Goal: Information Seeking & Learning: Learn about a topic

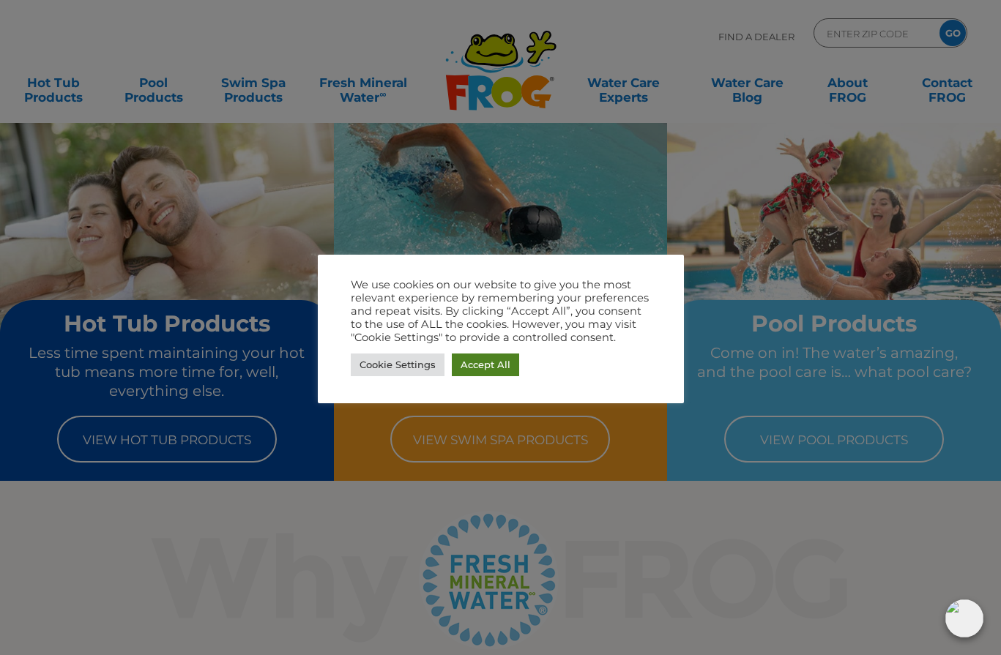
click at [488, 362] on link "Accept All" at bounding box center [485, 365] width 67 height 23
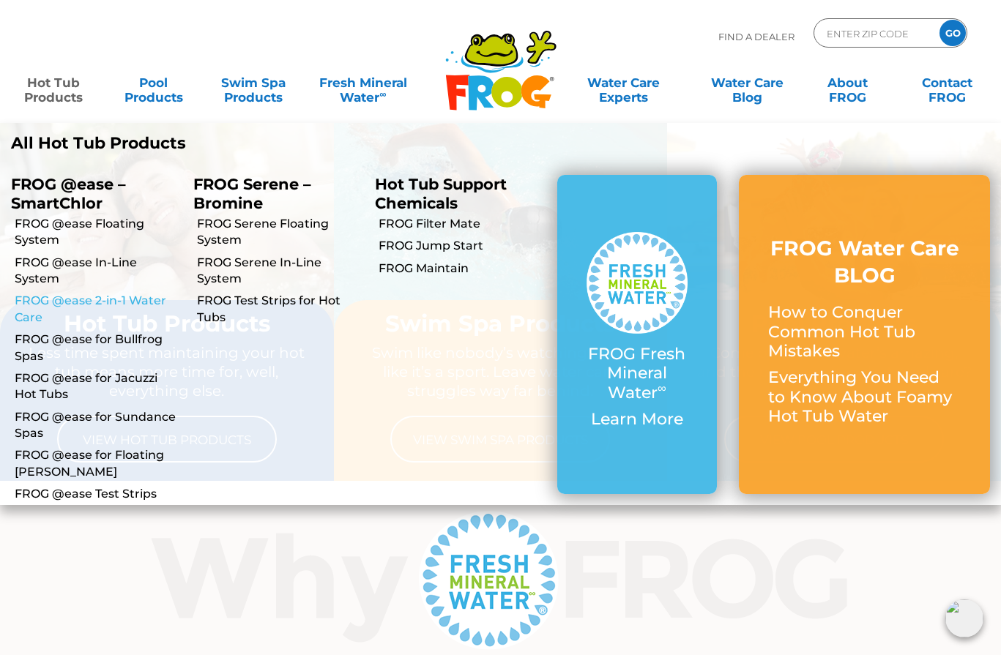
click at [75, 298] on link "FROG @ease 2-in-1 Water Care" at bounding box center [99, 309] width 168 height 33
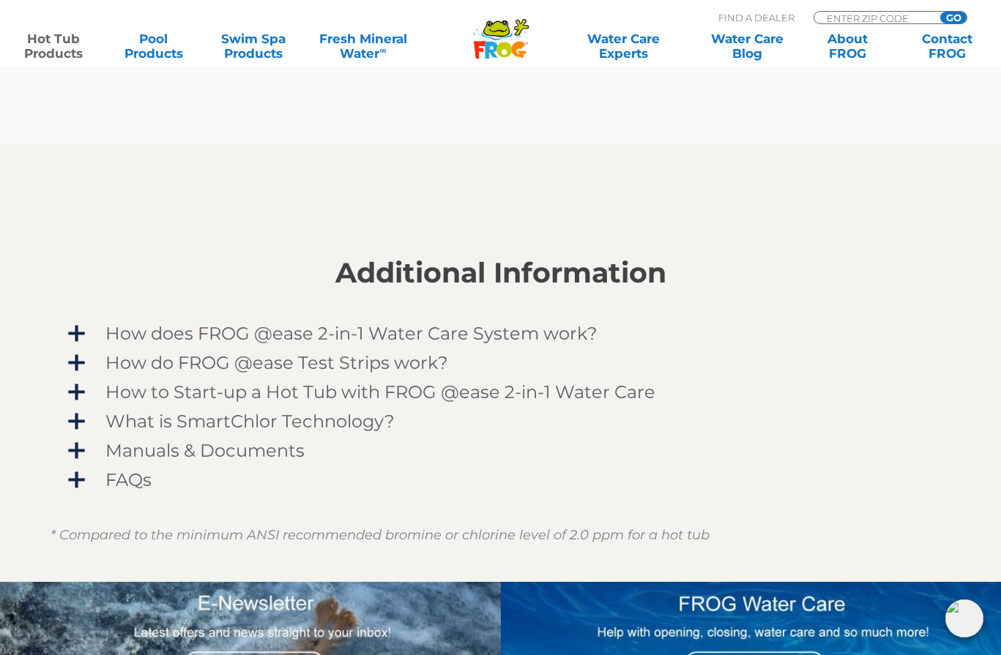
scroll to position [1044, 0]
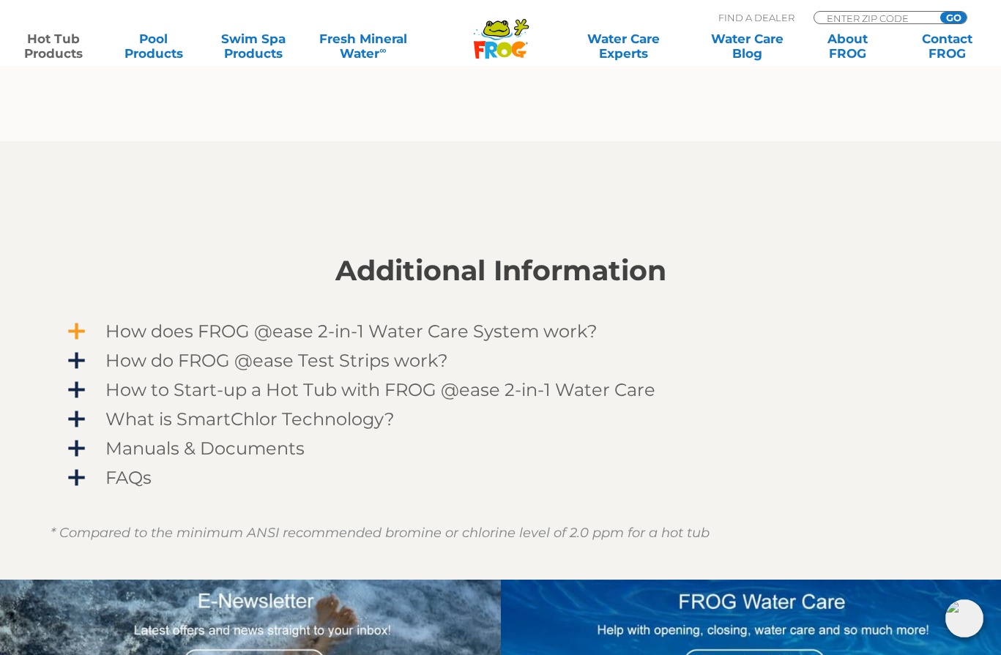
click at [457, 330] on span "How does FROG @ease 2-in-1 Water Care System work?" at bounding box center [510, 331] width 852 height 20
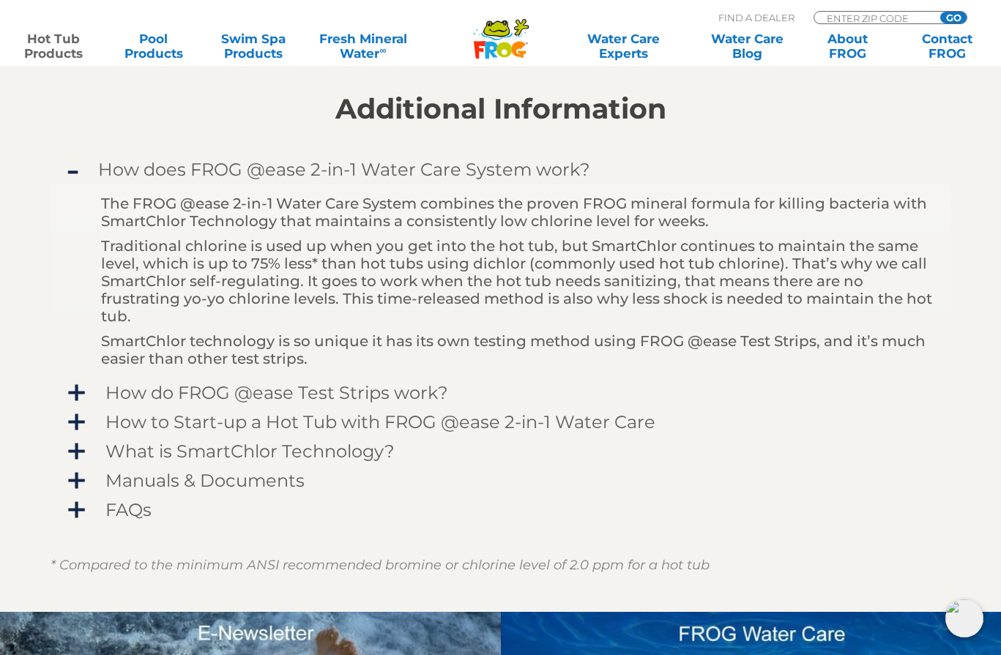
scroll to position [1207, 0]
click at [386, 397] on span "How do FROG @ease Test Strips work?" at bounding box center [510, 392] width 852 height 20
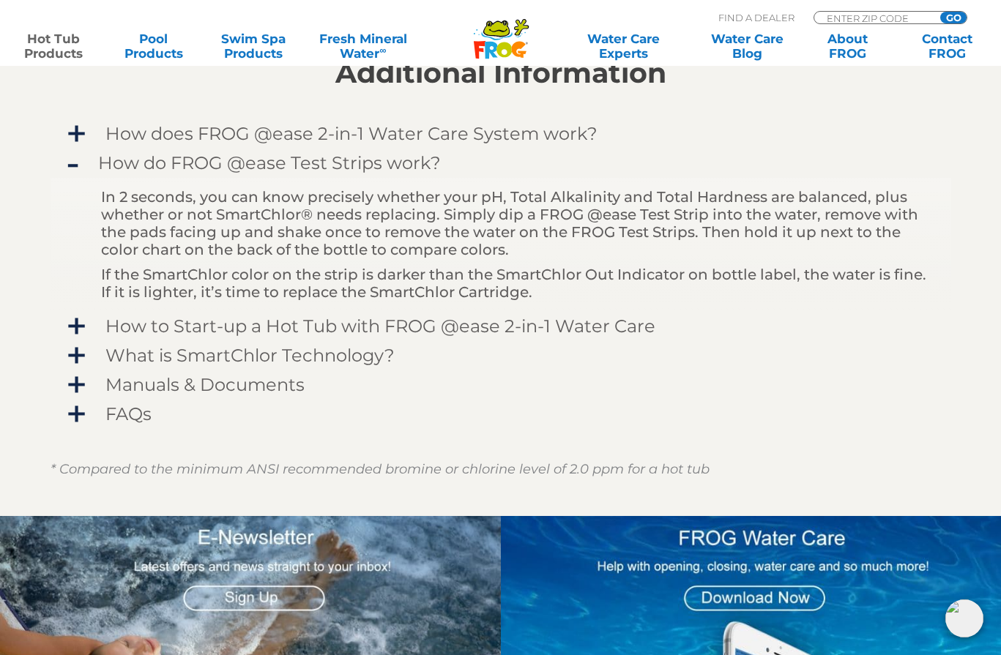
scroll to position [1240, 0]
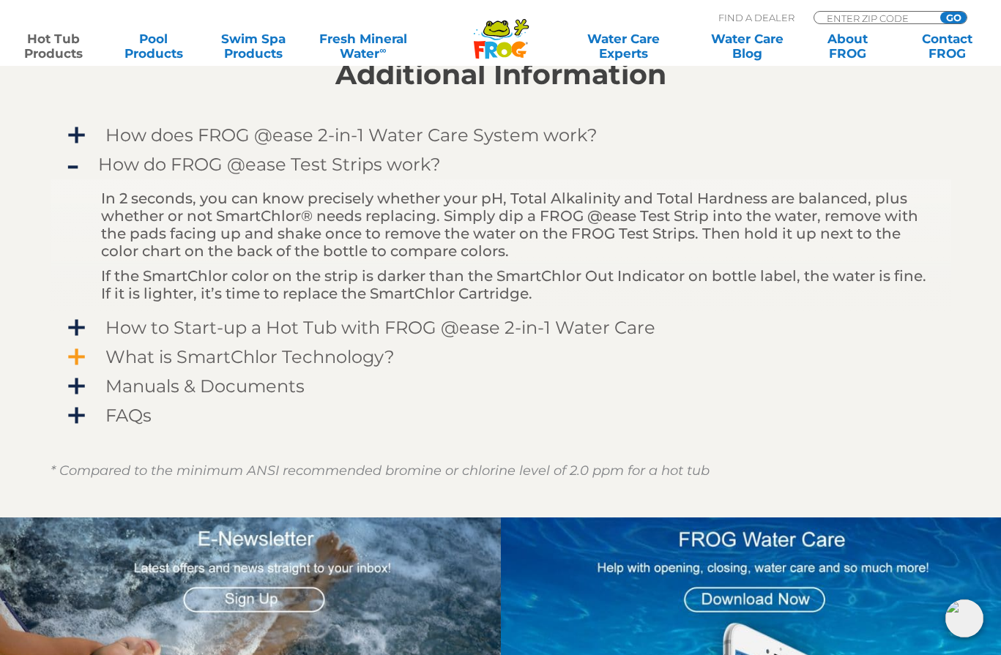
click at [320, 355] on span "What is SmartChlor Technology?" at bounding box center [510, 357] width 852 height 20
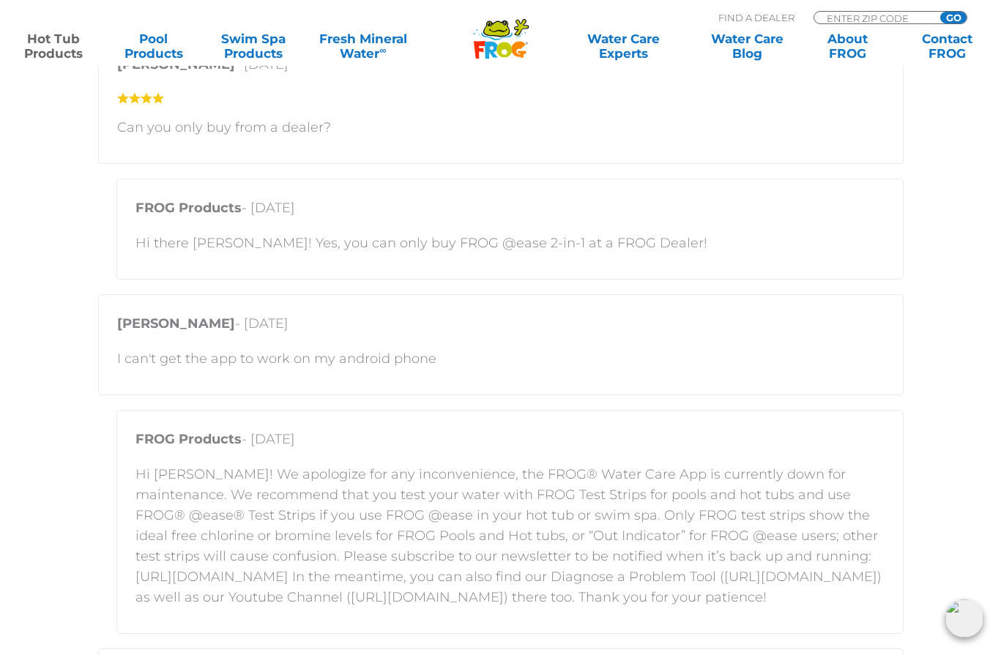
scroll to position [2878, 0]
